Goal: Information Seeking & Learning: Learn about a topic

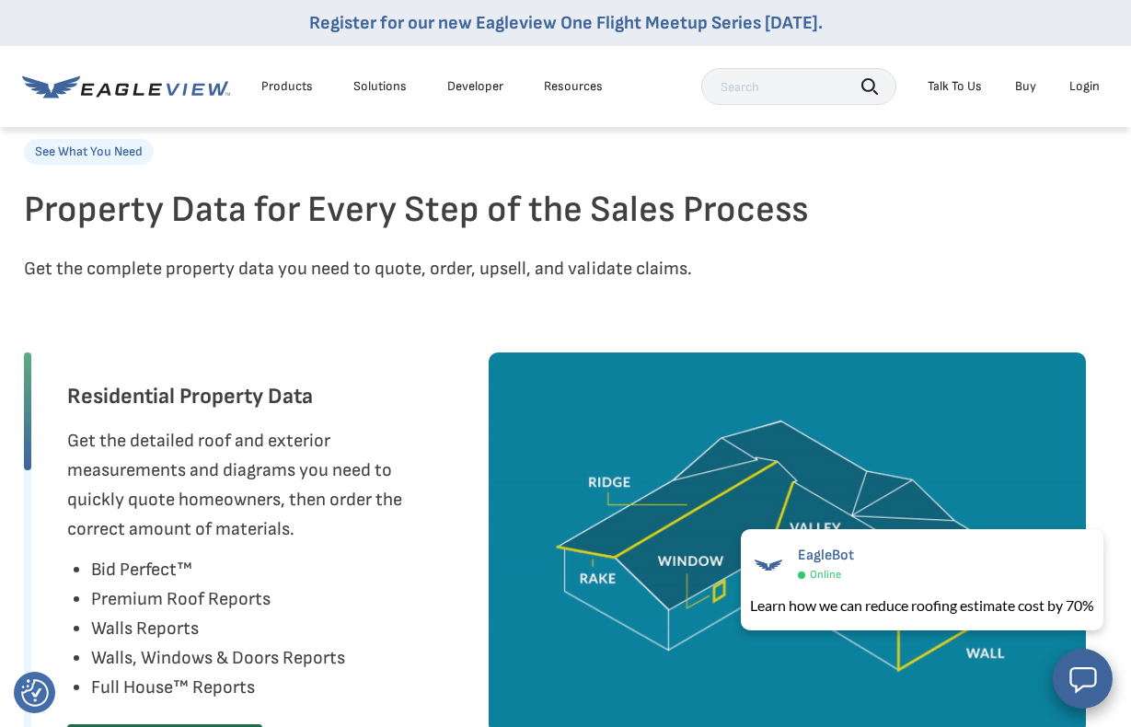
scroll to position [718, 4]
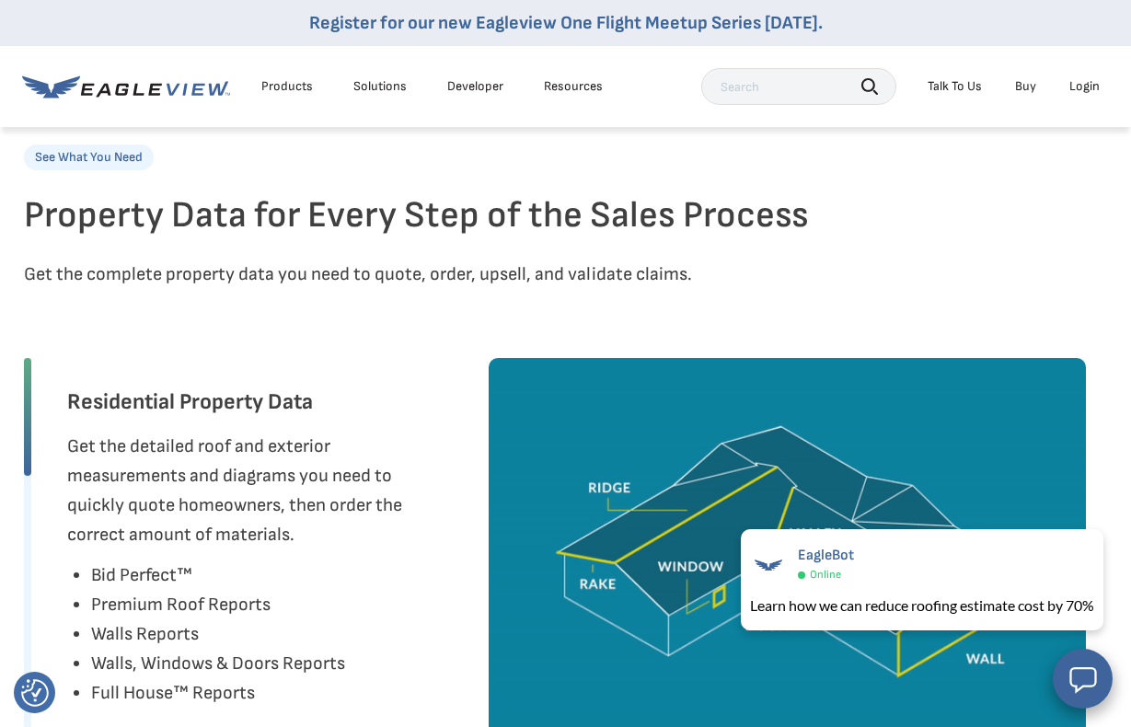
click at [298, 87] on div "Products" at bounding box center [287, 86] width 52 height 17
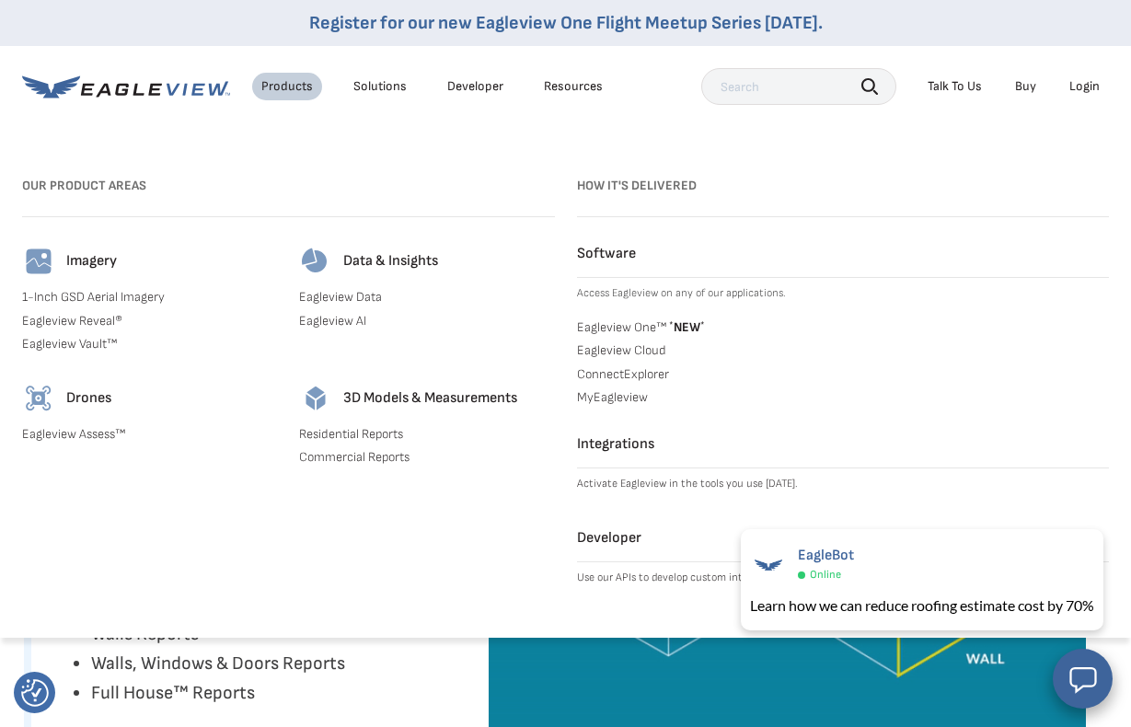
click at [298, 87] on div "Products" at bounding box center [287, 86] width 52 height 17
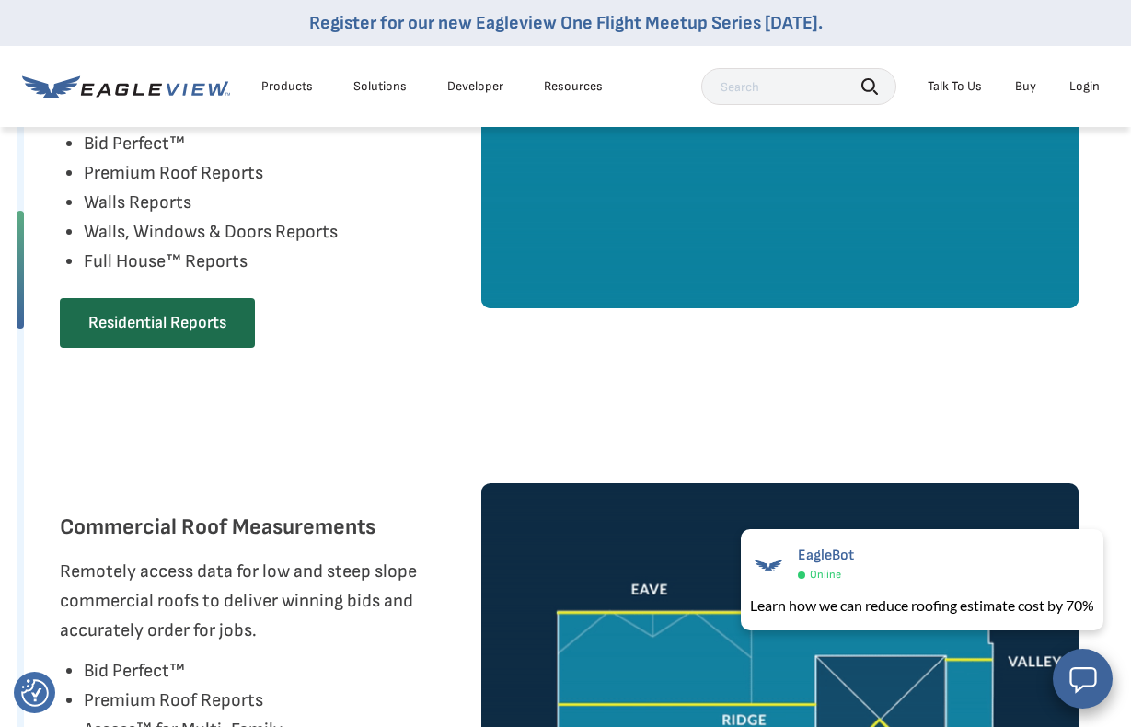
scroll to position [1153, 11]
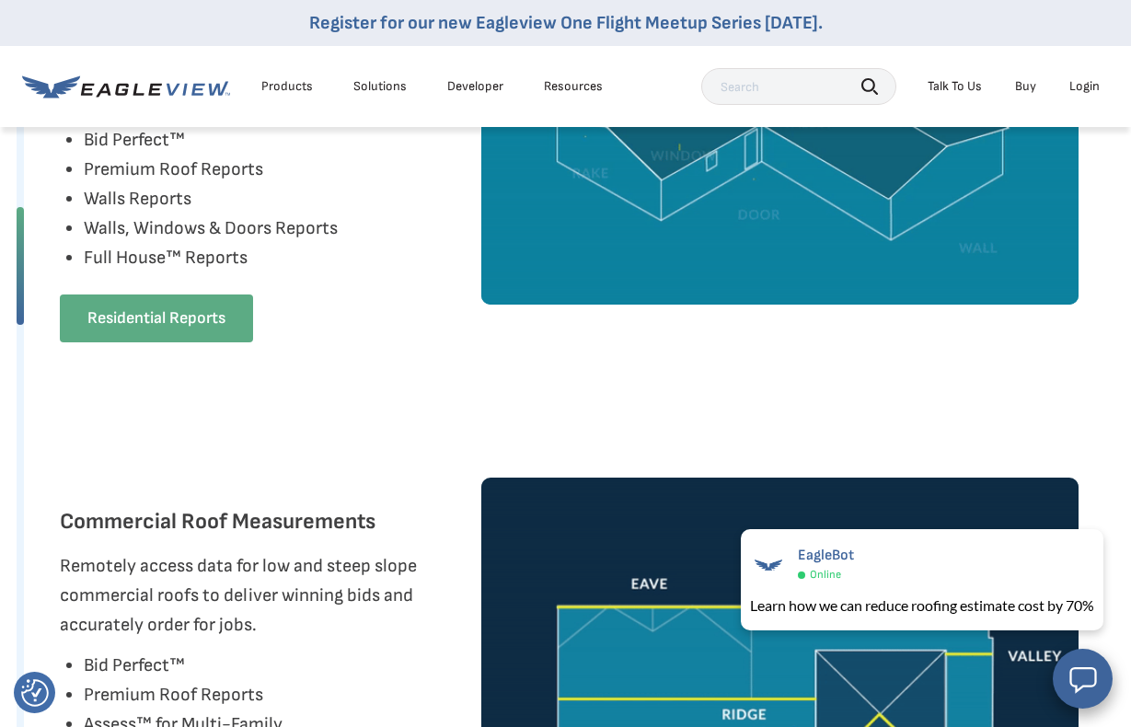
click at [208, 342] on link "Residential Reports" at bounding box center [156, 319] width 193 height 48
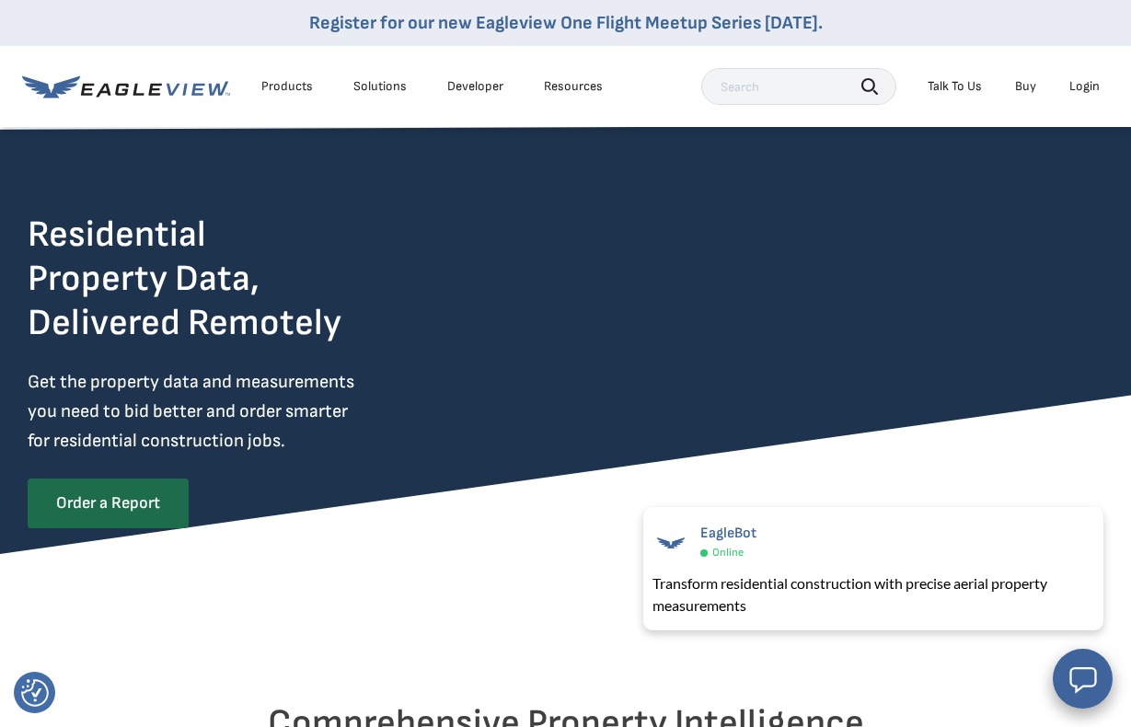
click at [272, 81] on div "Products" at bounding box center [287, 86] width 52 height 17
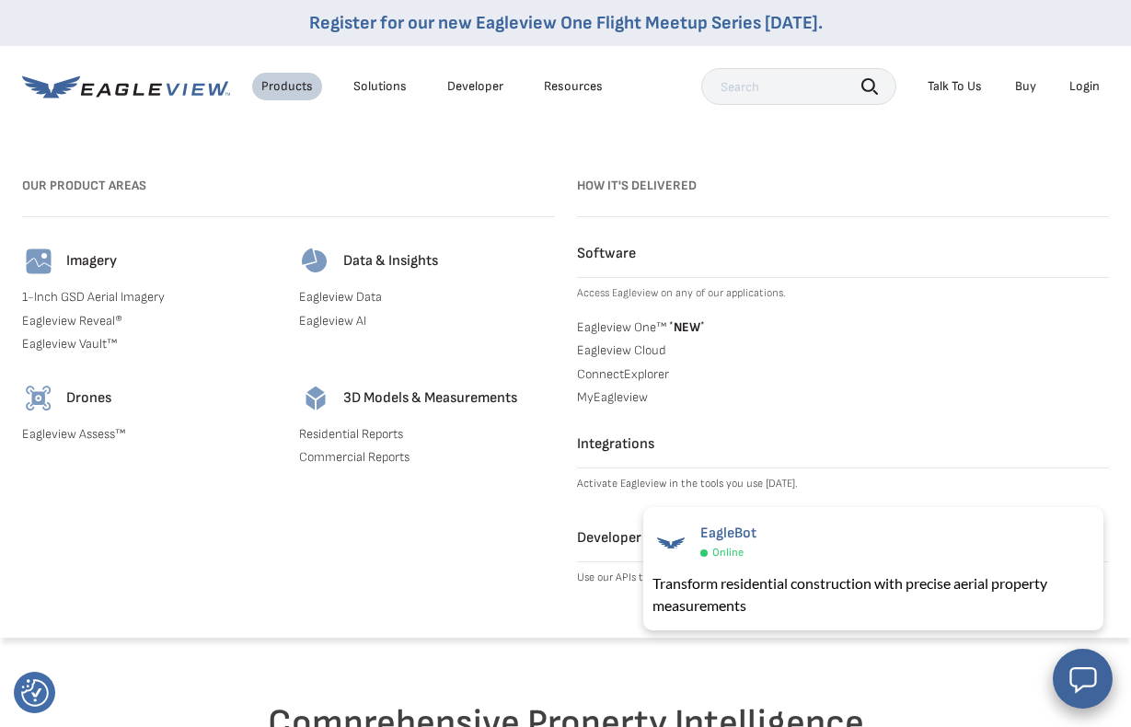
click at [143, 555] on div "Our Product Areas Imagery 1-Inch GSD Aerial Imagery Eagleview Reveal® Eagleview…" at bounding box center [288, 386] width 533 height 430
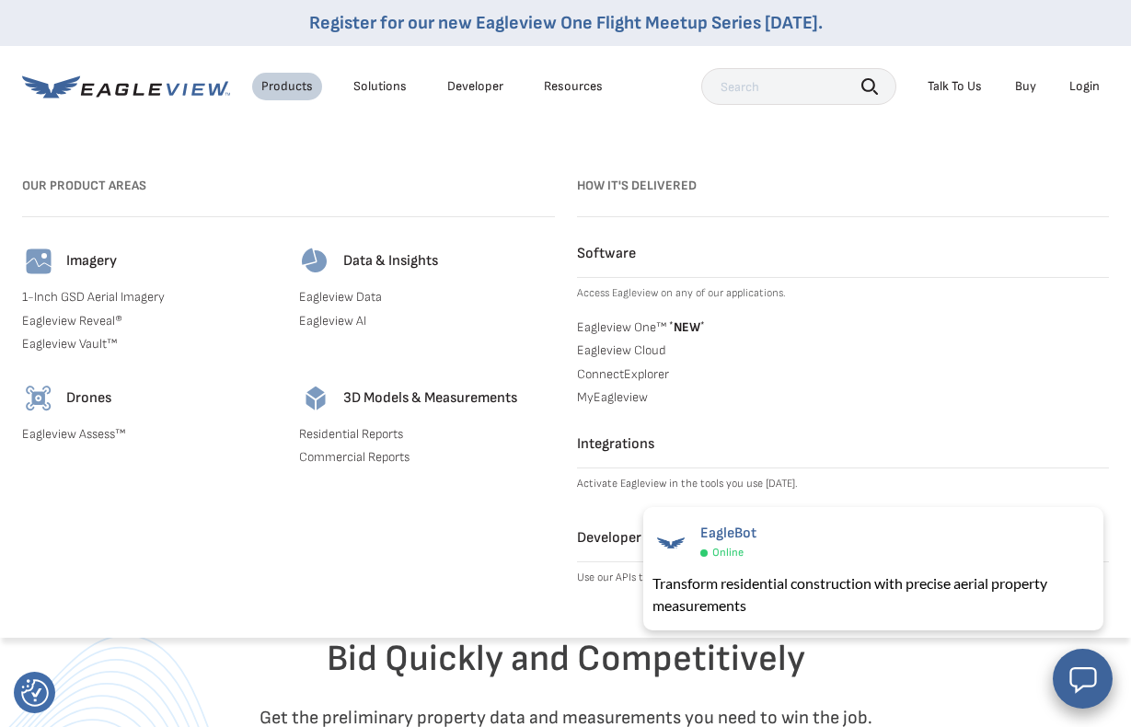
scroll to position [650, 0]
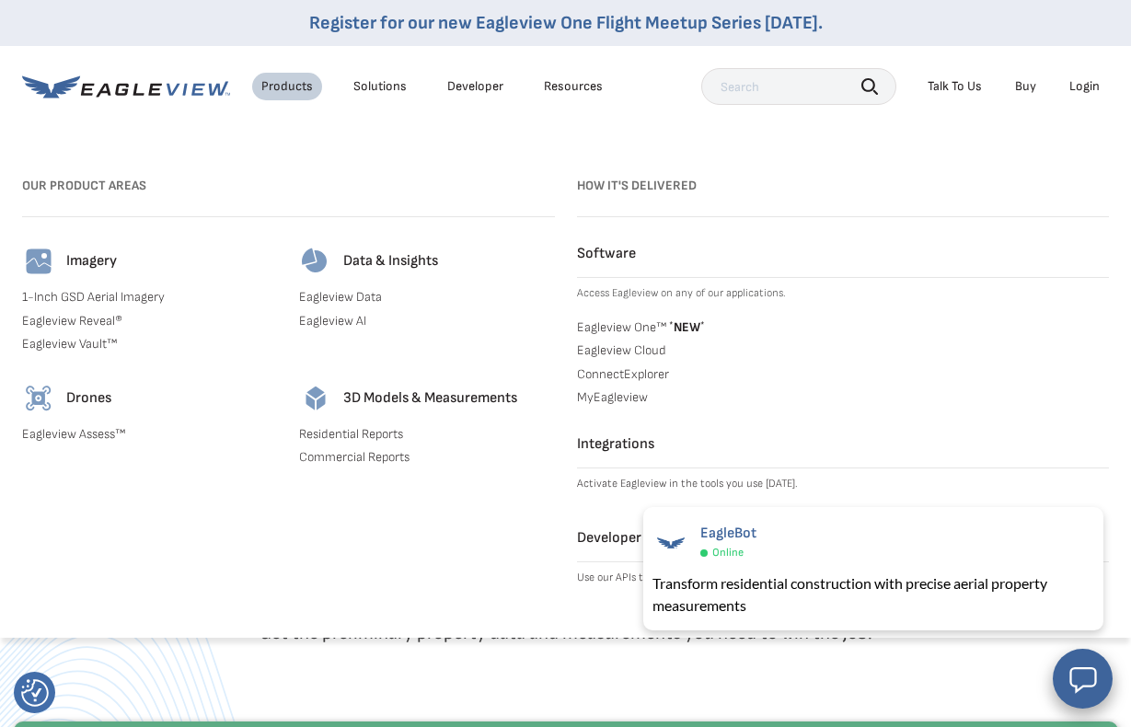
click at [469, 570] on div "Our Product Areas Imagery 1-Inch GSD Aerial Imagery Eagleview Reveal® Eagleview…" at bounding box center [288, 386] width 533 height 430
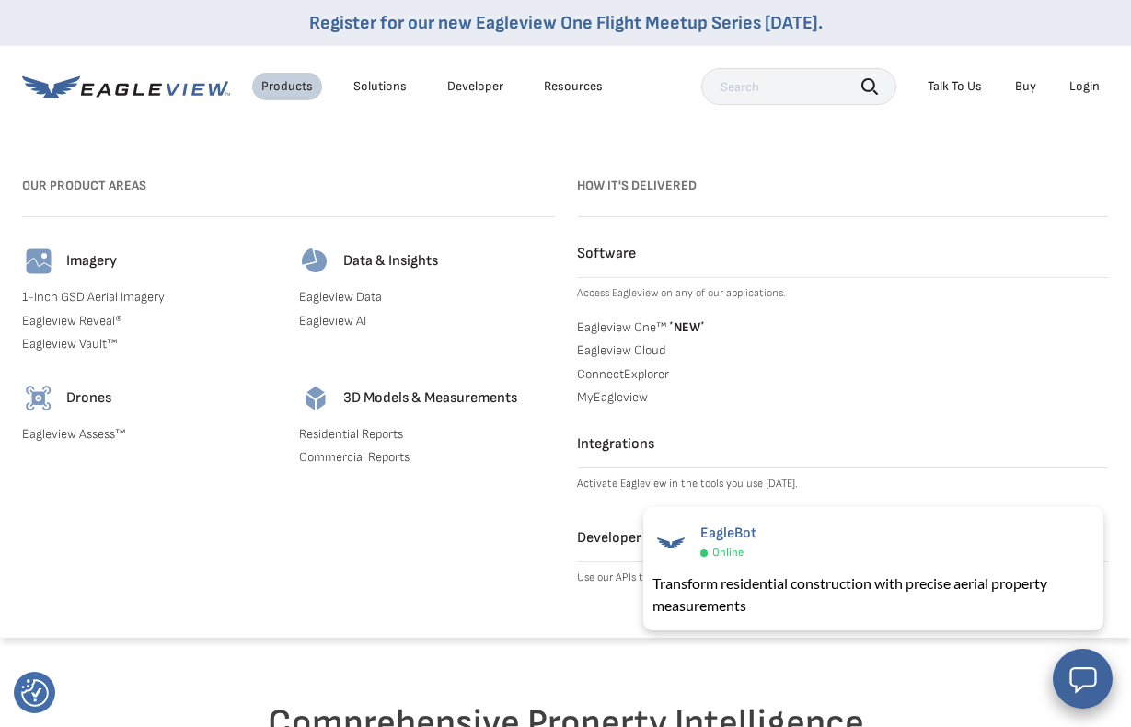
scroll to position [0, 0]
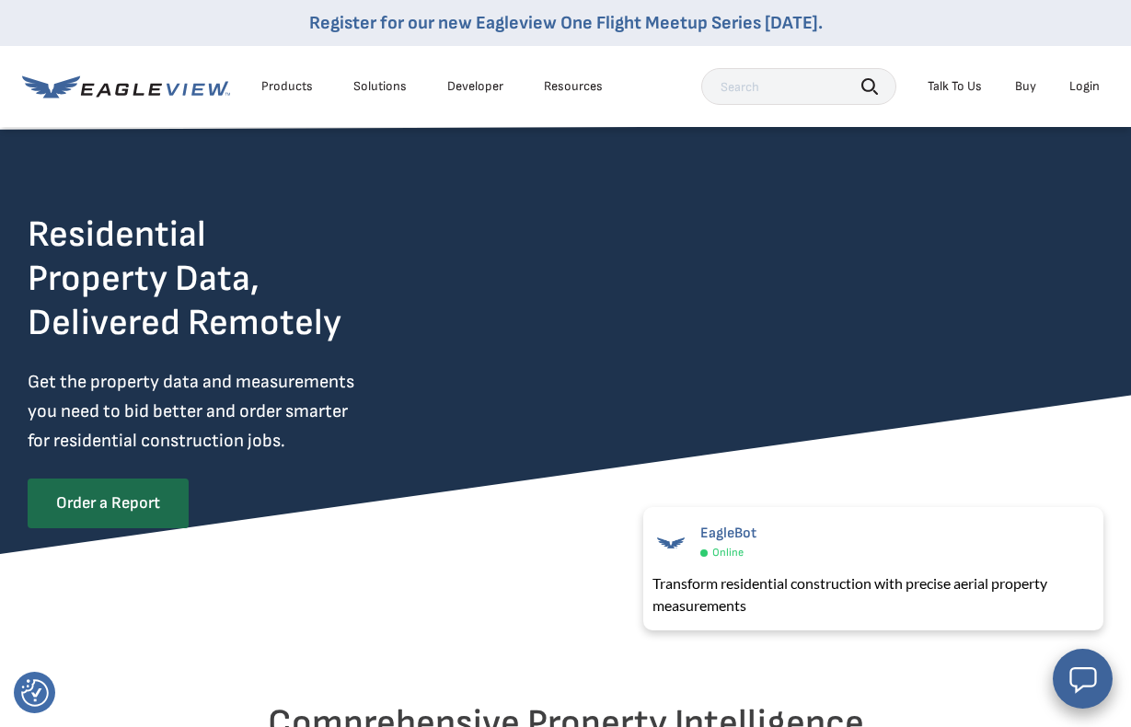
click at [371, 89] on div "Solutions" at bounding box center [379, 86] width 53 height 17
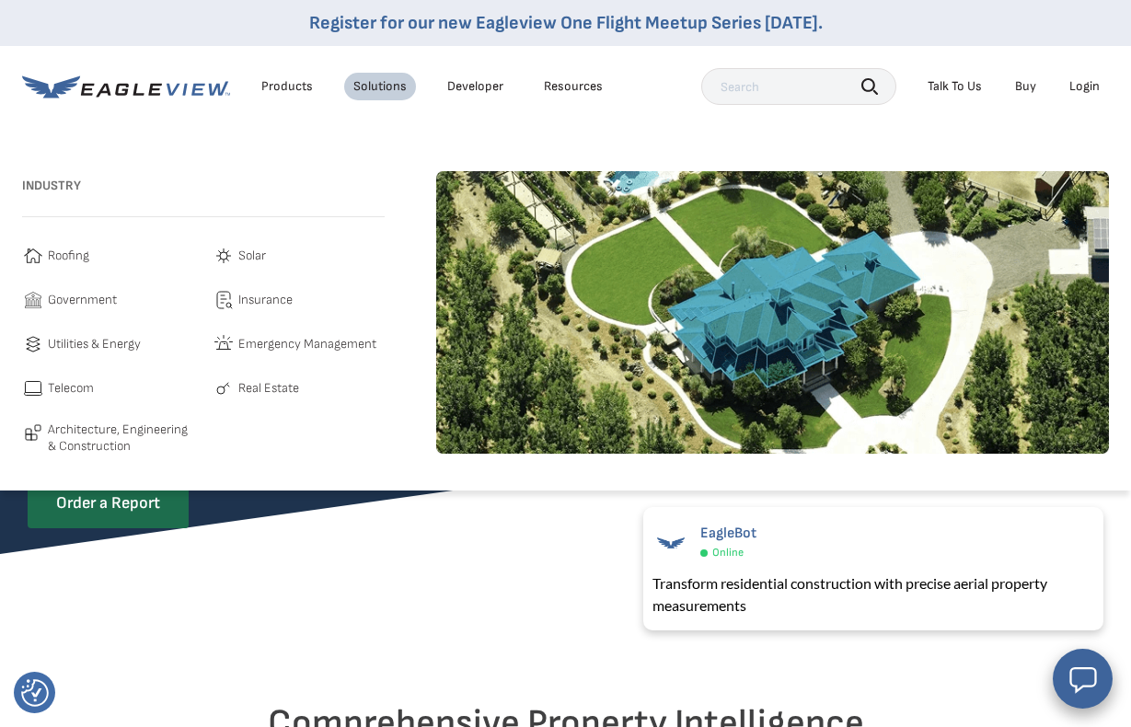
click at [68, 267] on span "Roofing" at bounding box center [68, 256] width 41 height 22
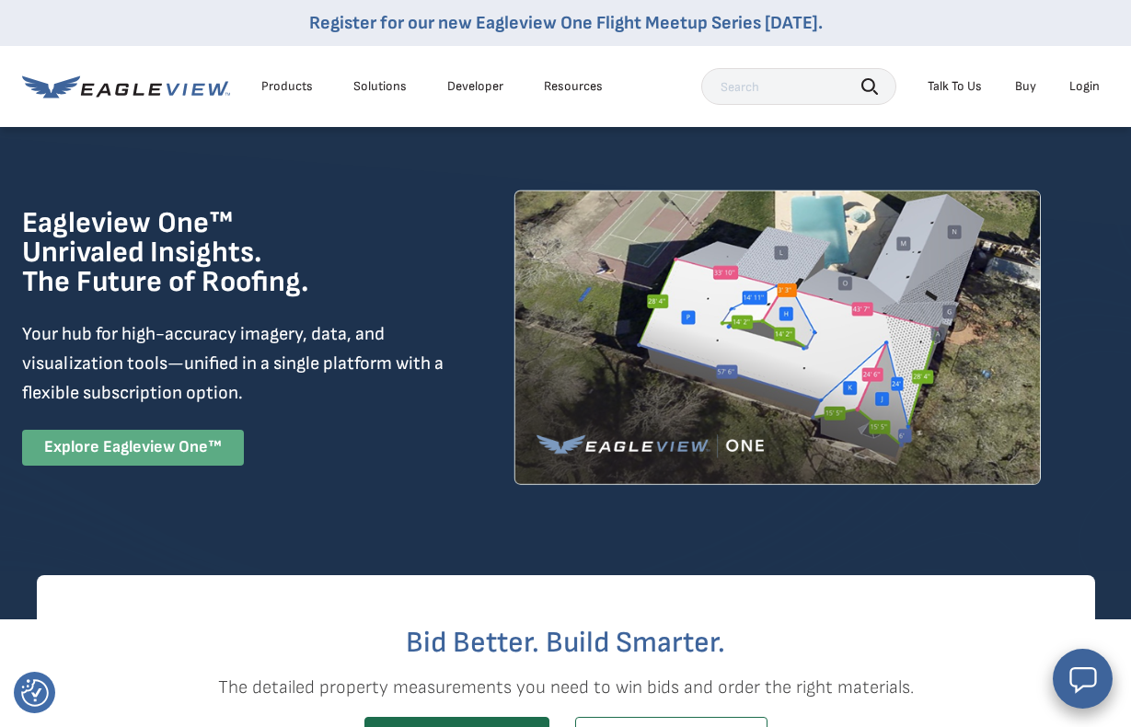
click at [100, 466] on link "Explore Eagleview One™" at bounding box center [133, 448] width 222 height 36
